Goal: Transaction & Acquisition: Download file/media

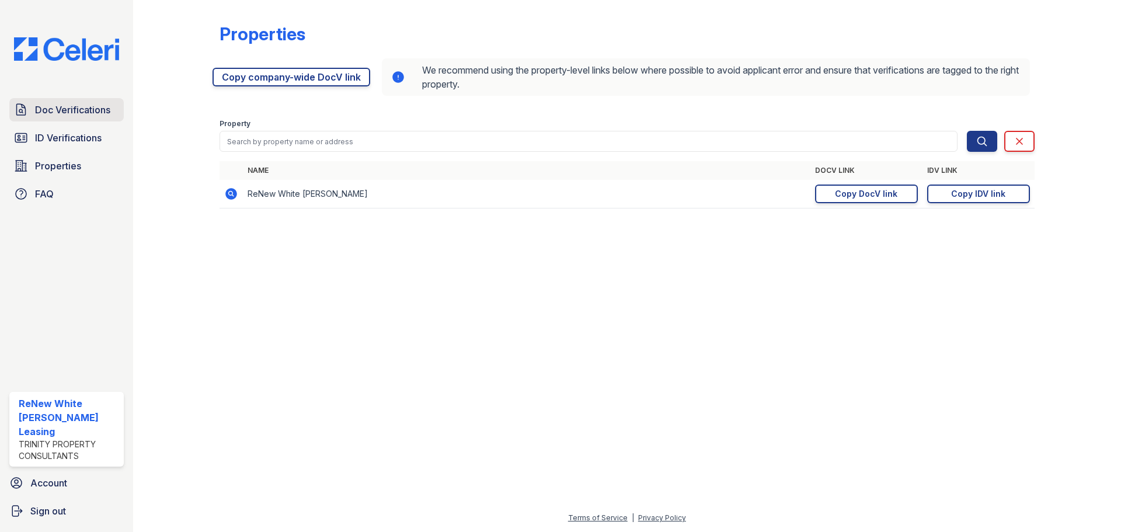
click at [74, 120] on link "Doc Verifications" at bounding box center [66, 109] width 114 height 23
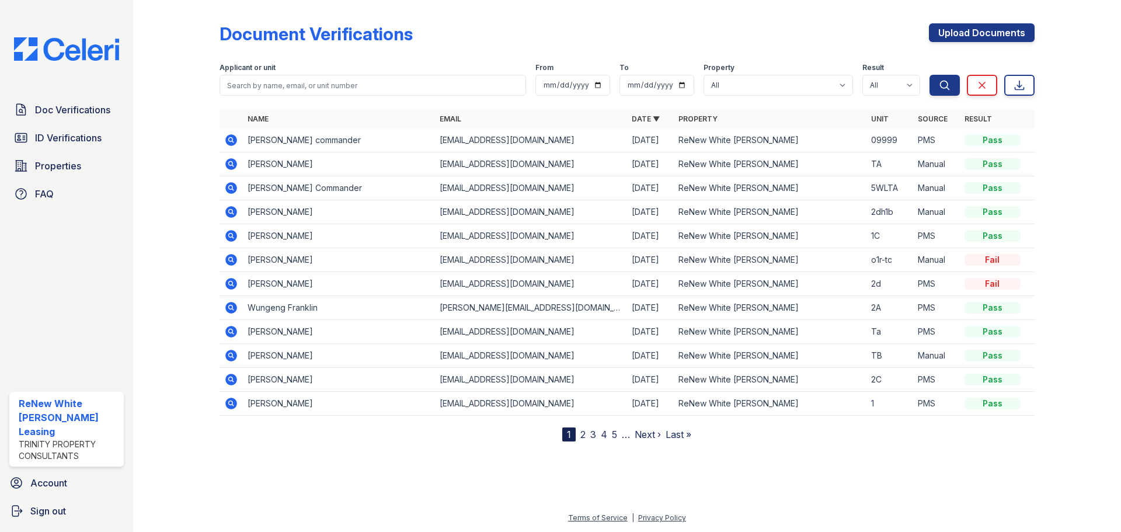
click at [234, 238] on icon at bounding box center [231, 236] width 12 height 12
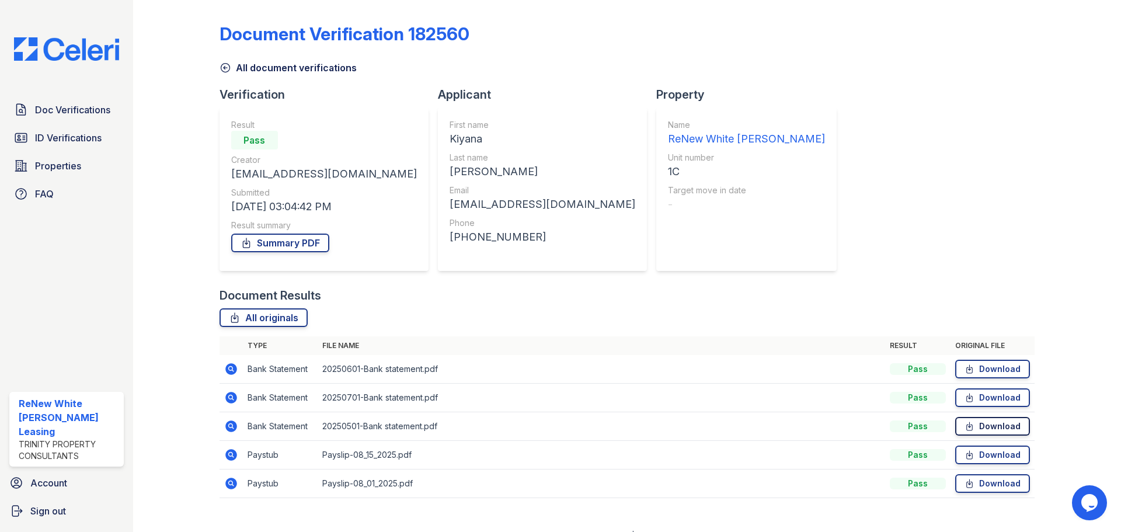
click at [978, 426] on link "Download" at bounding box center [992, 426] width 75 height 19
click at [1001, 457] on link "Download" at bounding box center [992, 455] width 75 height 19
click at [965, 484] on icon at bounding box center [970, 484] width 10 height 12
click at [1008, 170] on div "Document Verification 182560 All document verifications Verification Result Pas…" at bounding box center [627, 257] width 815 height 505
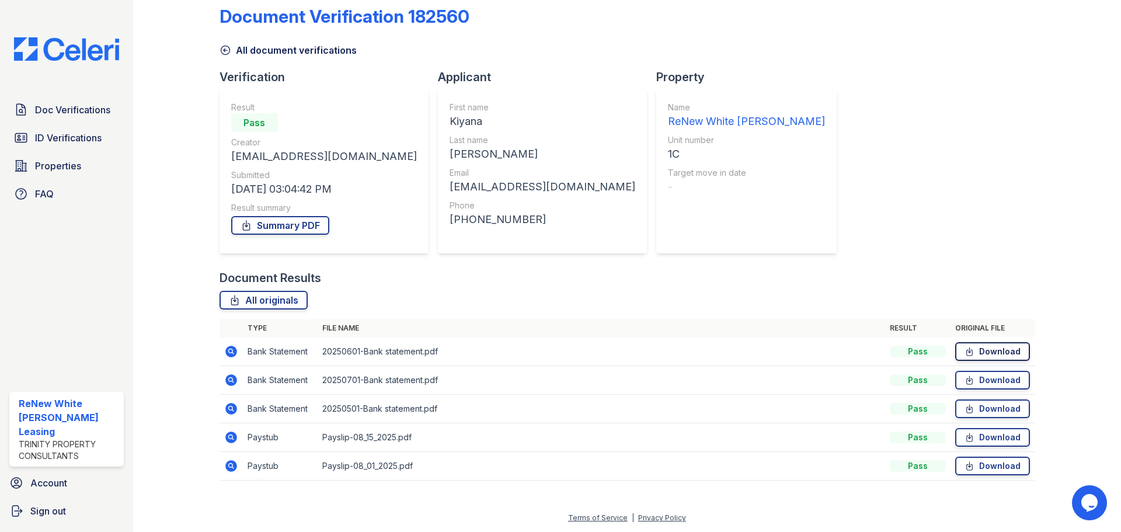
click at [967, 346] on icon at bounding box center [970, 352] width 10 height 12
click at [1022, 273] on div "Document Results" at bounding box center [627, 278] width 815 height 16
click at [1001, 382] on link "Download" at bounding box center [992, 380] width 75 height 19
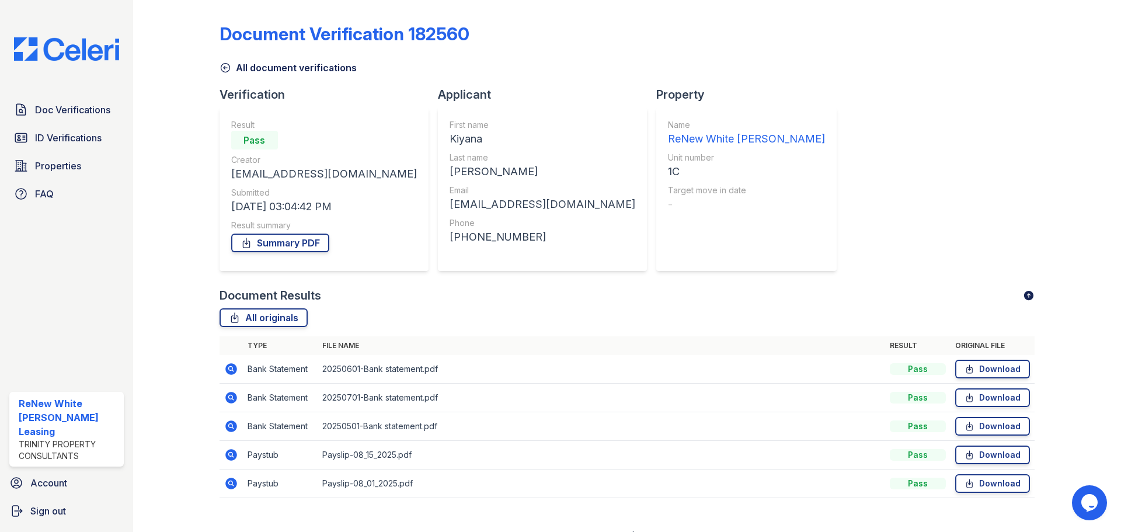
click at [944, 174] on div "Document Verification 182560 All document verifications Verification Result Pas…" at bounding box center [627, 257] width 815 height 505
click at [52, 112] on span "Doc Verifications" at bounding box center [72, 110] width 75 height 14
